Goal: Transaction & Acquisition: Download file/media

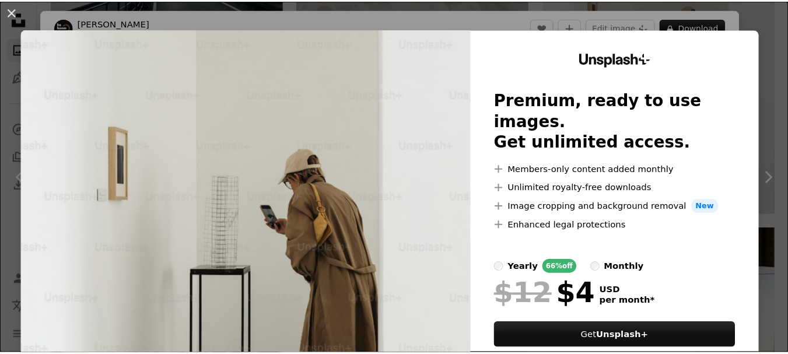
scroll to position [619, 0]
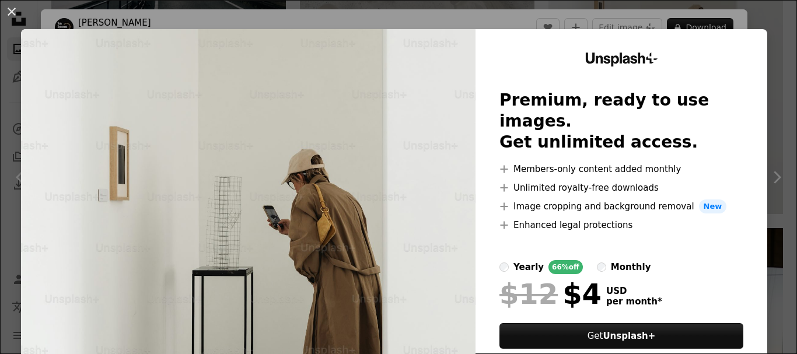
click at [750, 27] on div "An X shape Unsplash+ Premium, ready to use images. Get unlimited access. A plus…" at bounding box center [398, 177] width 797 height 354
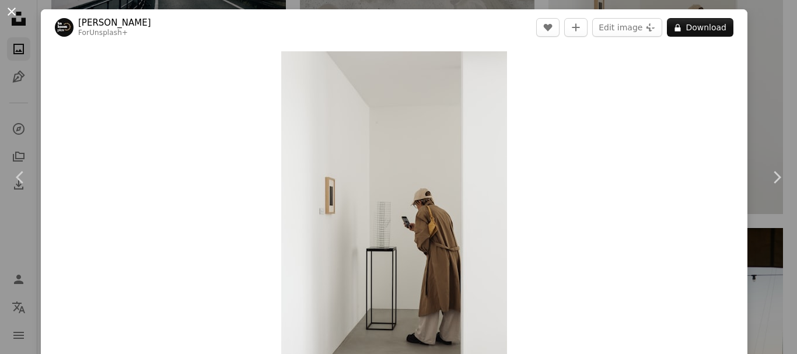
click at [8, 6] on button "An X shape" at bounding box center [12, 12] width 14 height 14
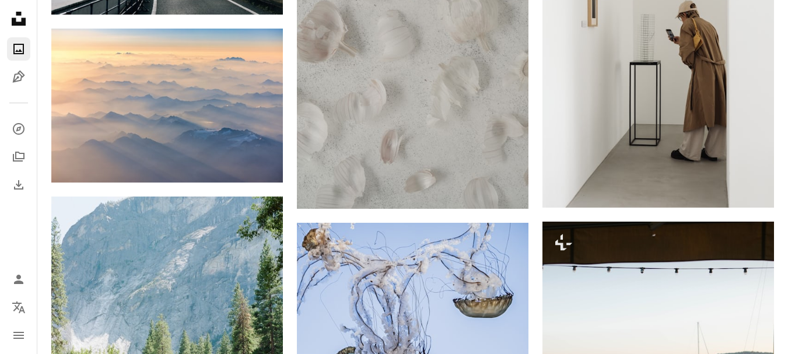
scroll to position [929, 0]
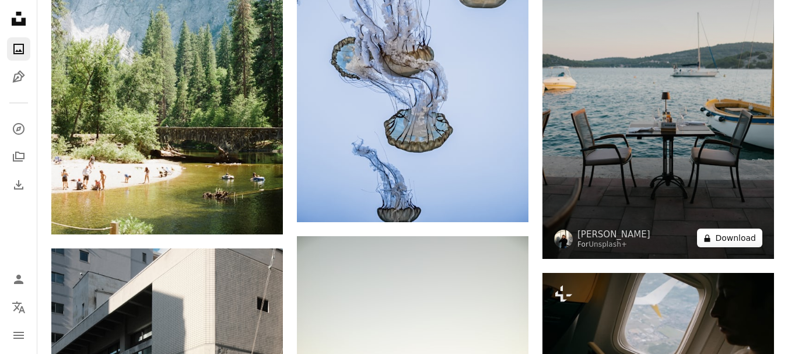
click at [734, 237] on button "A lock Download" at bounding box center [729, 238] width 65 height 19
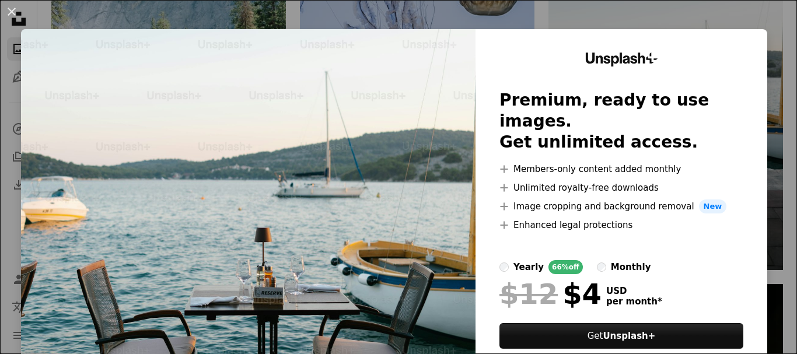
click at [10, 16] on button "An X shape" at bounding box center [12, 12] width 14 height 14
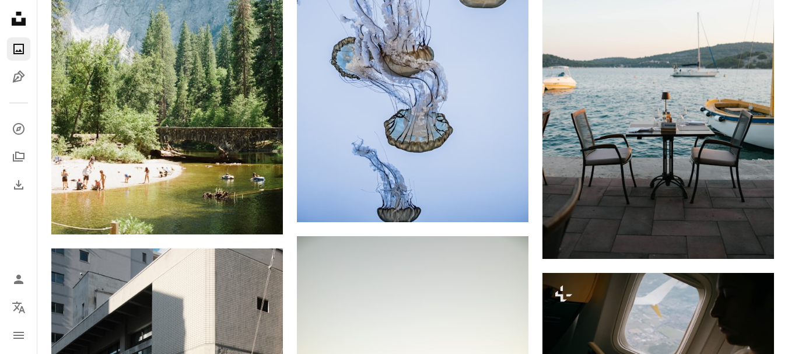
click at [10, 16] on icon "Unsplash logo Unsplash Home" at bounding box center [18, 18] width 23 height 23
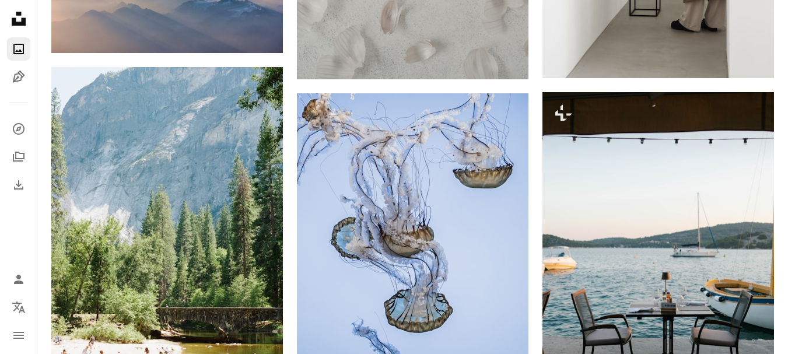
click at [10, 16] on icon "Unsplash logo Unsplash Home" at bounding box center [18, 18] width 23 height 23
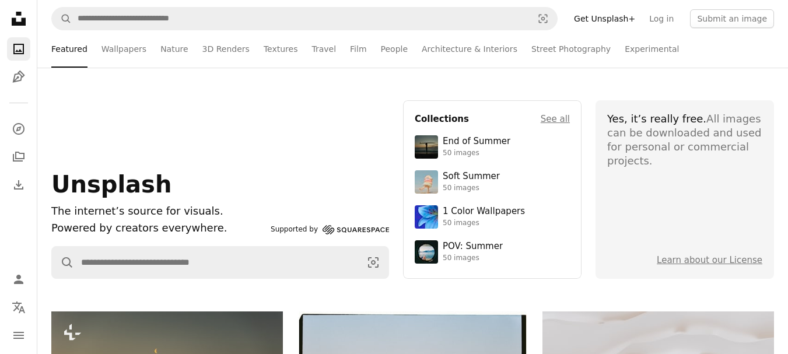
scroll to position [310, 0]
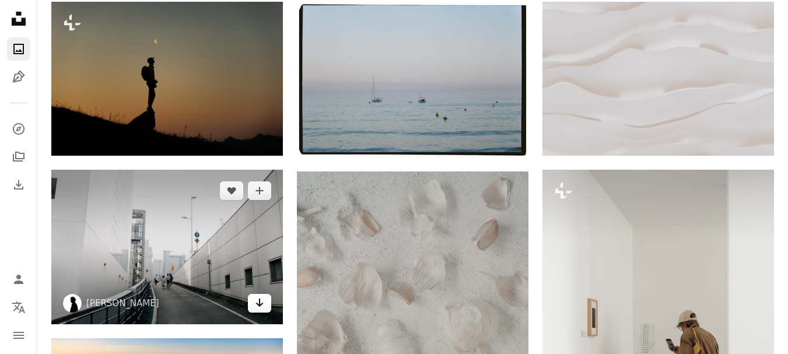
click at [258, 308] on icon "Arrow pointing down" at bounding box center [259, 303] width 9 height 14
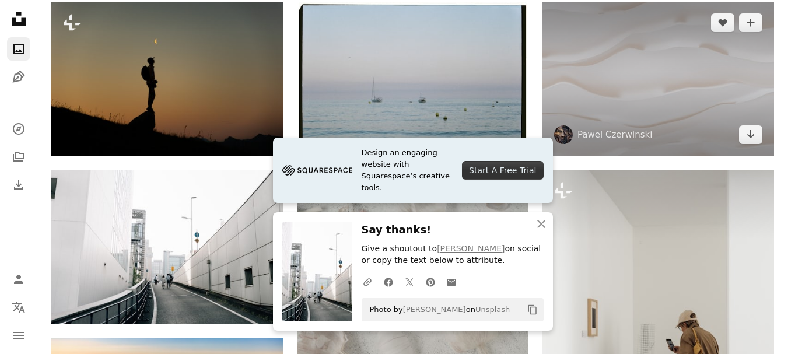
click at [685, 86] on img at bounding box center [657, 79] width 231 height 154
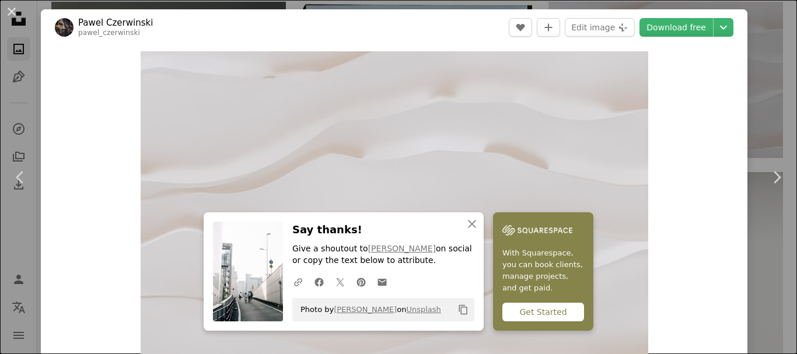
click at [448, 224] on h3 "Say thanks!" at bounding box center [383, 230] width 182 height 17
click at [460, 224] on button "An X shape Close" at bounding box center [471, 223] width 23 height 23
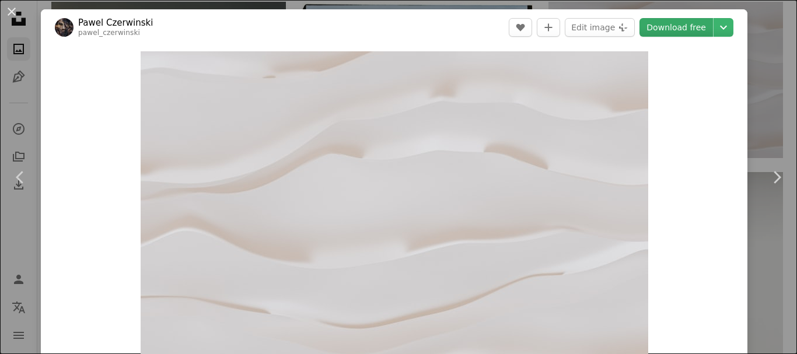
click at [682, 30] on link "Download free" at bounding box center [675, 27] width 73 height 19
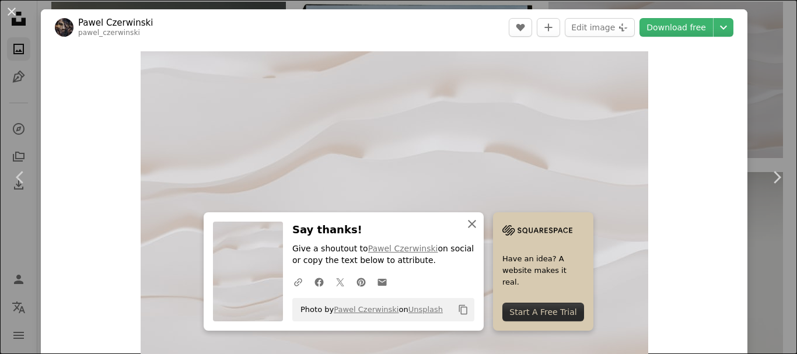
click at [470, 216] on button "An X shape Close" at bounding box center [471, 223] width 23 height 23
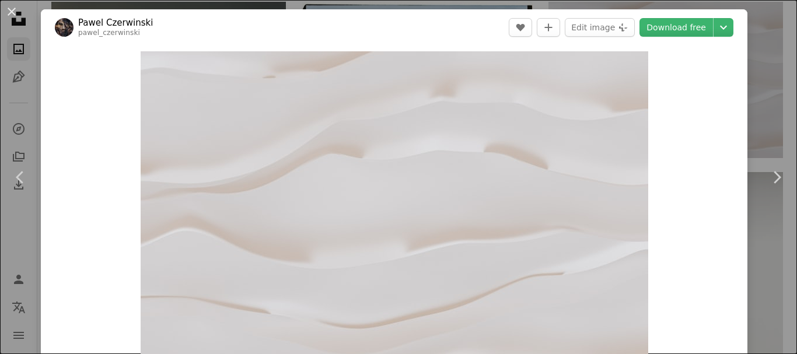
click at [773, 110] on div "An X shape Chevron left Chevron right [PERSON_NAME] pawel_czerwinski A heart A …" at bounding box center [398, 177] width 797 height 354
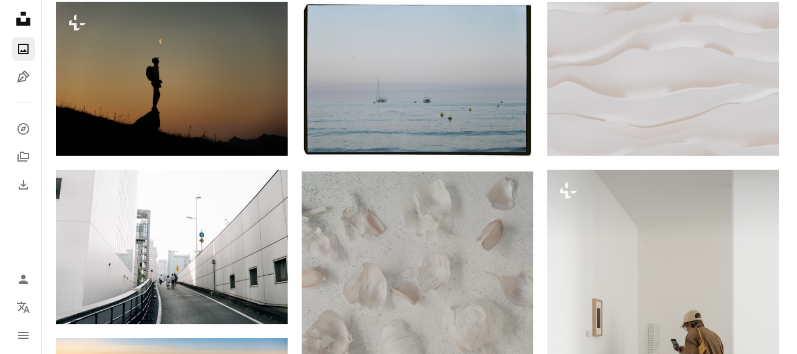
scroll to position [619, 0]
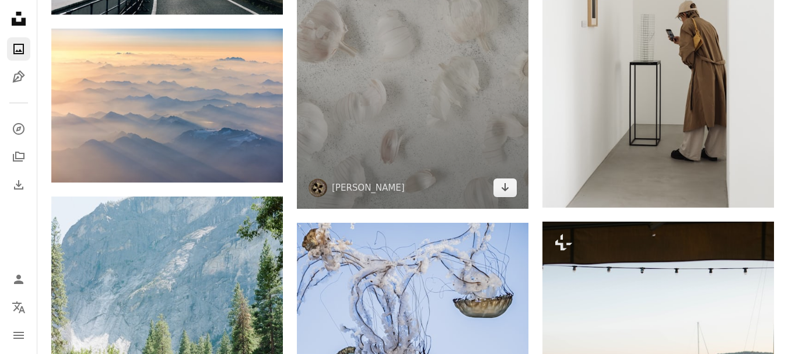
click at [463, 108] on img at bounding box center [412, 36] width 231 height 348
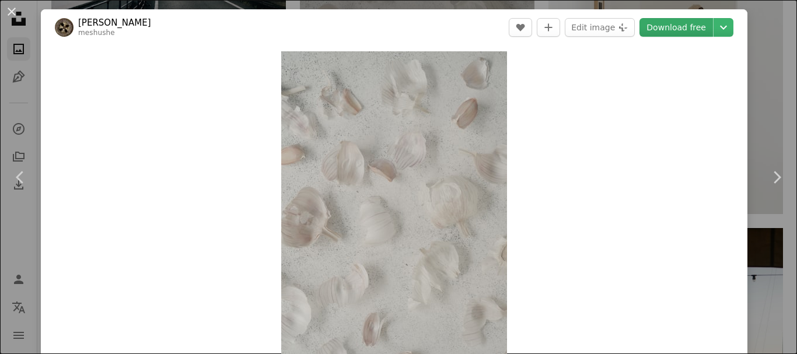
click at [678, 33] on link "Download free" at bounding box center [675, 27] width 73 height 19
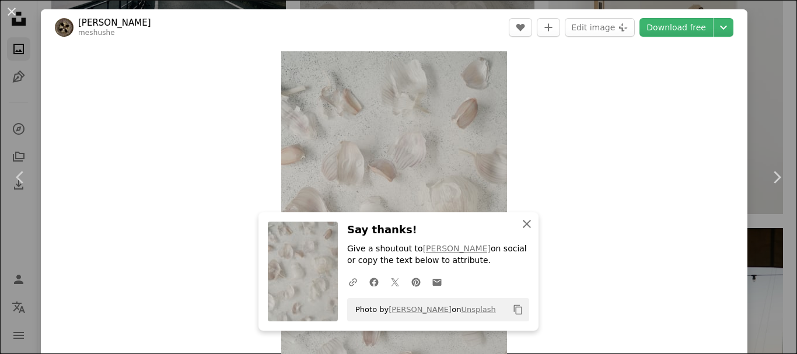
click at [522, 225] on icon "An X shape" at bounding box center [527, 224] width 14 height 14
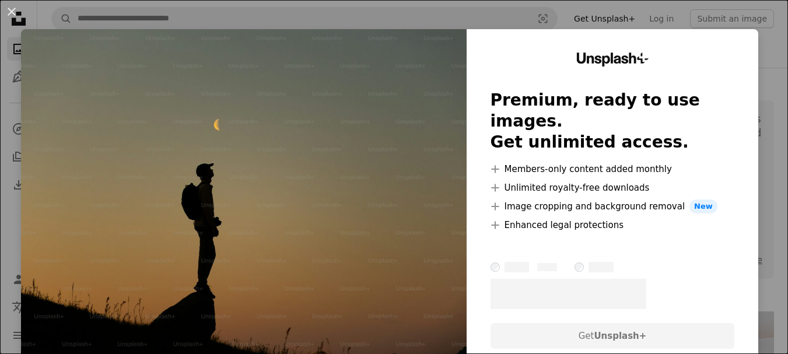
scroll to position [310, 0]
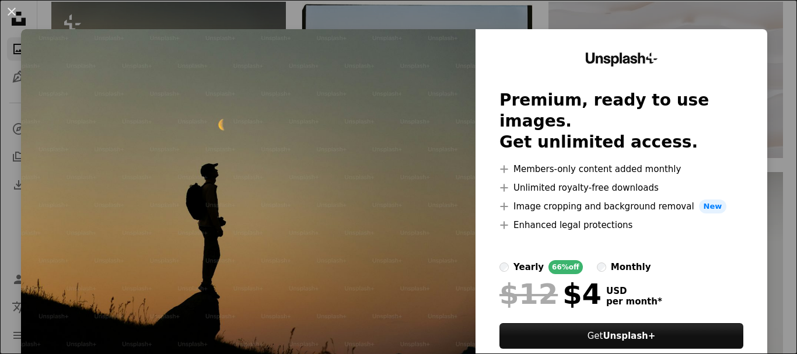
click at [644, 19] on div "An X shape Unsplash+ Premium, ready to use images. Get unlimited access. A plus…" at bounding box center [398, 177] width 797 height 354
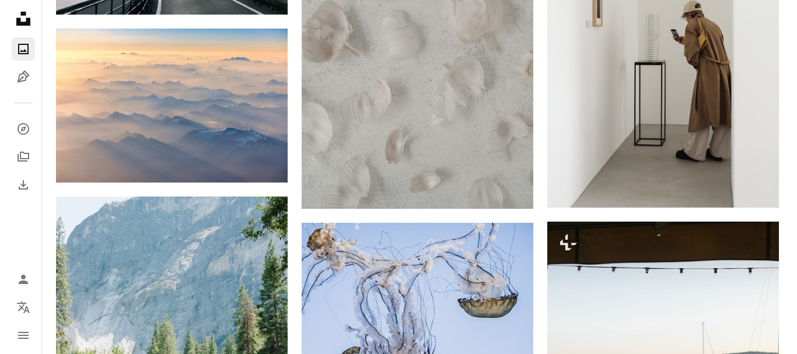
scroll to position [929, 0]
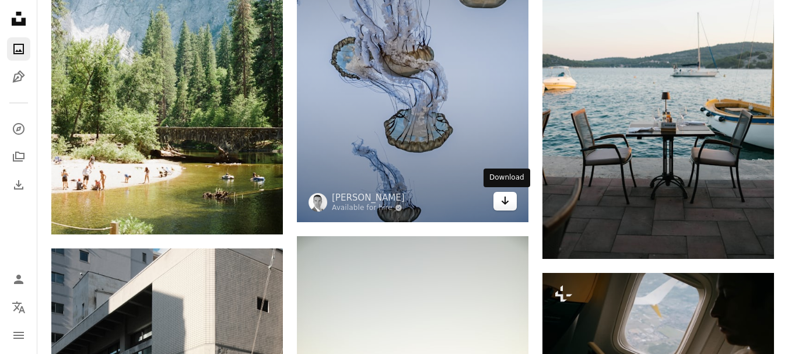
click at [507, 199] on icon "Arrow pointing down" at bounding box center [504, 201] width 9 height 14
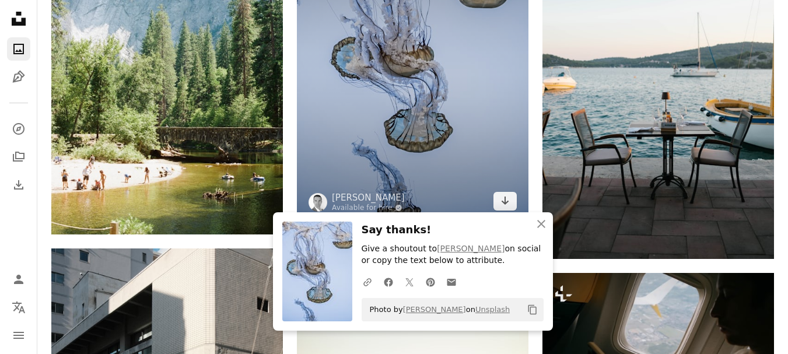
click at [489, 146] on img at bounding box center [412, 67] width 231 height 309
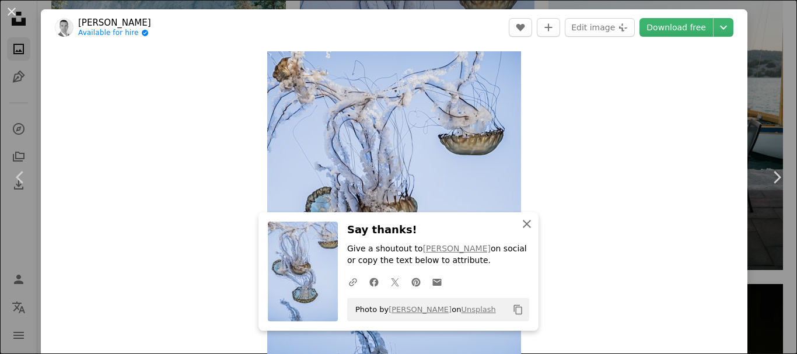
click at [520, 222] on icon "An X shape" at bounding box center [527, 224] width 14 height 14
